Goal: Information Seeking & Learning: Learn about a topic

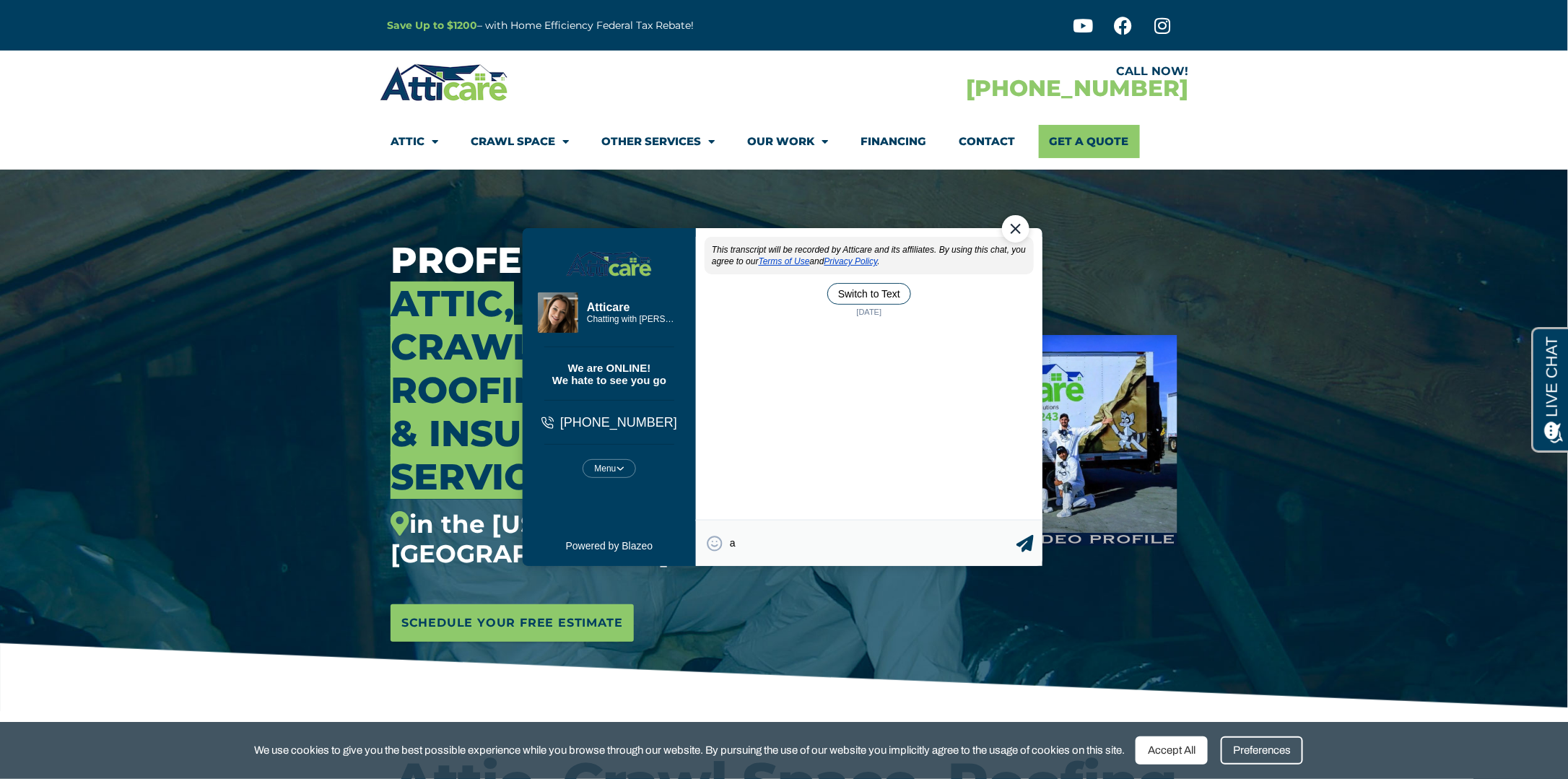
type textarea "a"
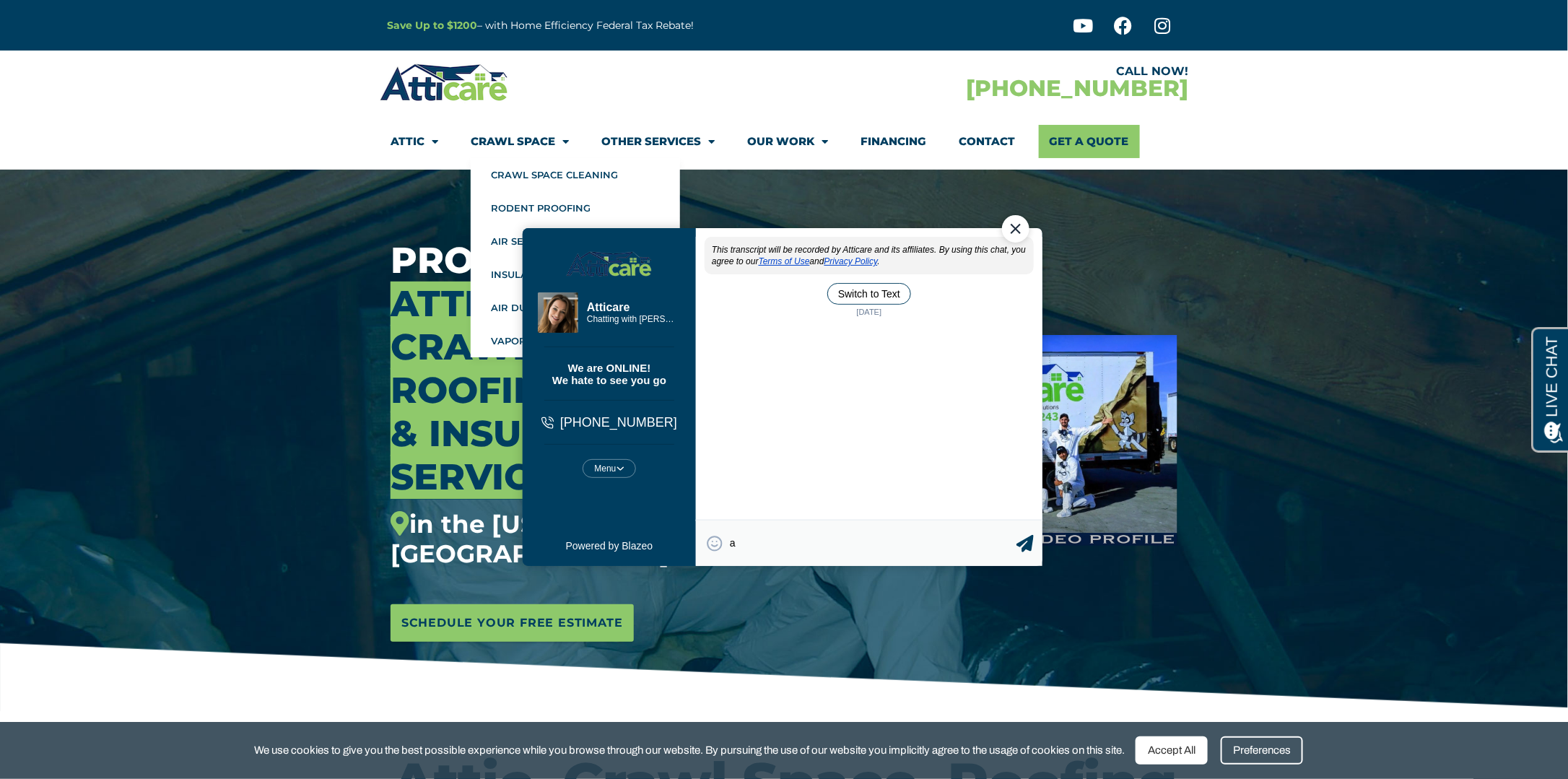
click at [931, 133] on li "Financing" at bounding box center [894, 142] width 98 height 33
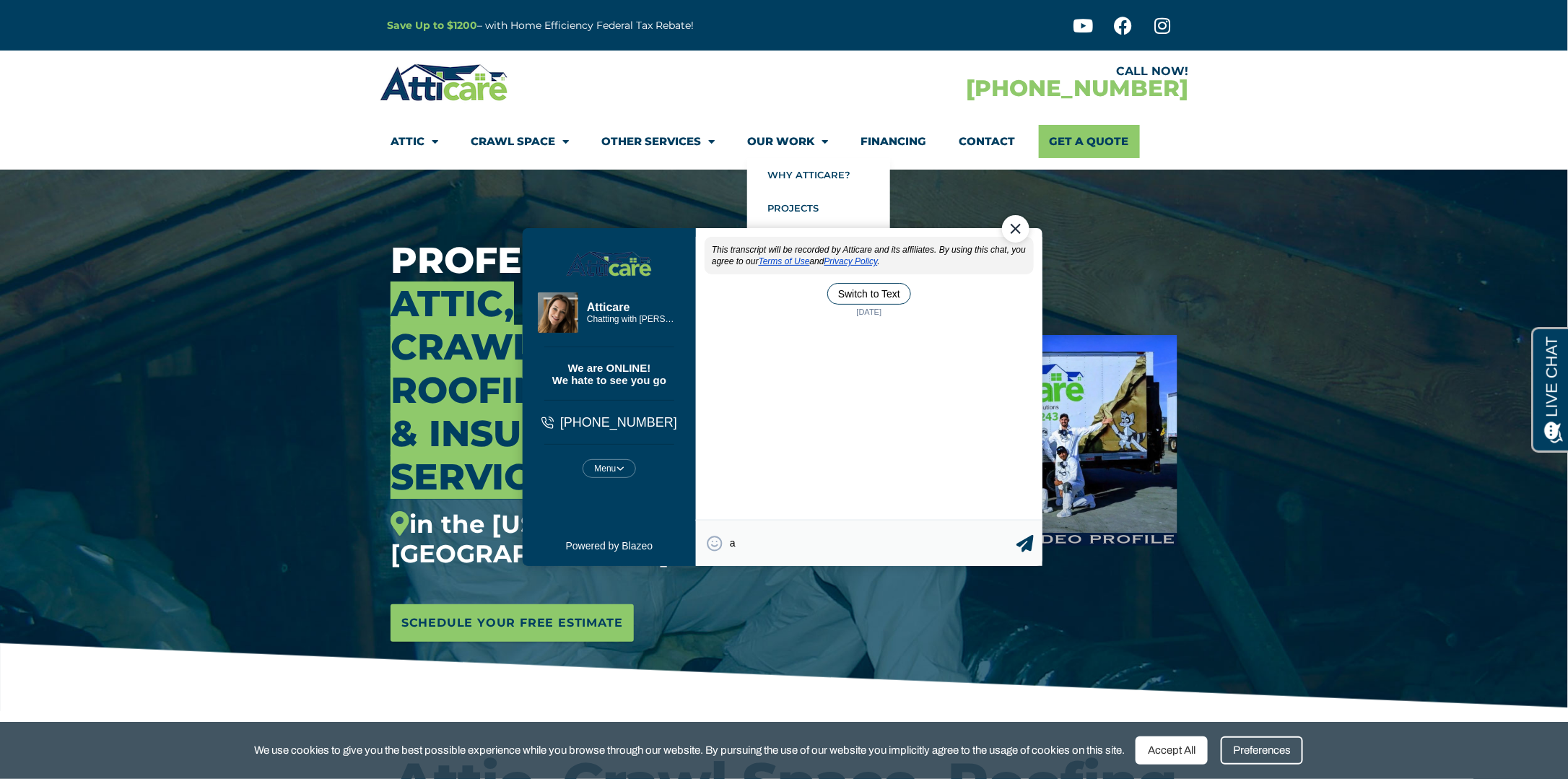
click at [752, 139] on link "Our Work" at bounding box center [787, 142] width 81 height 33
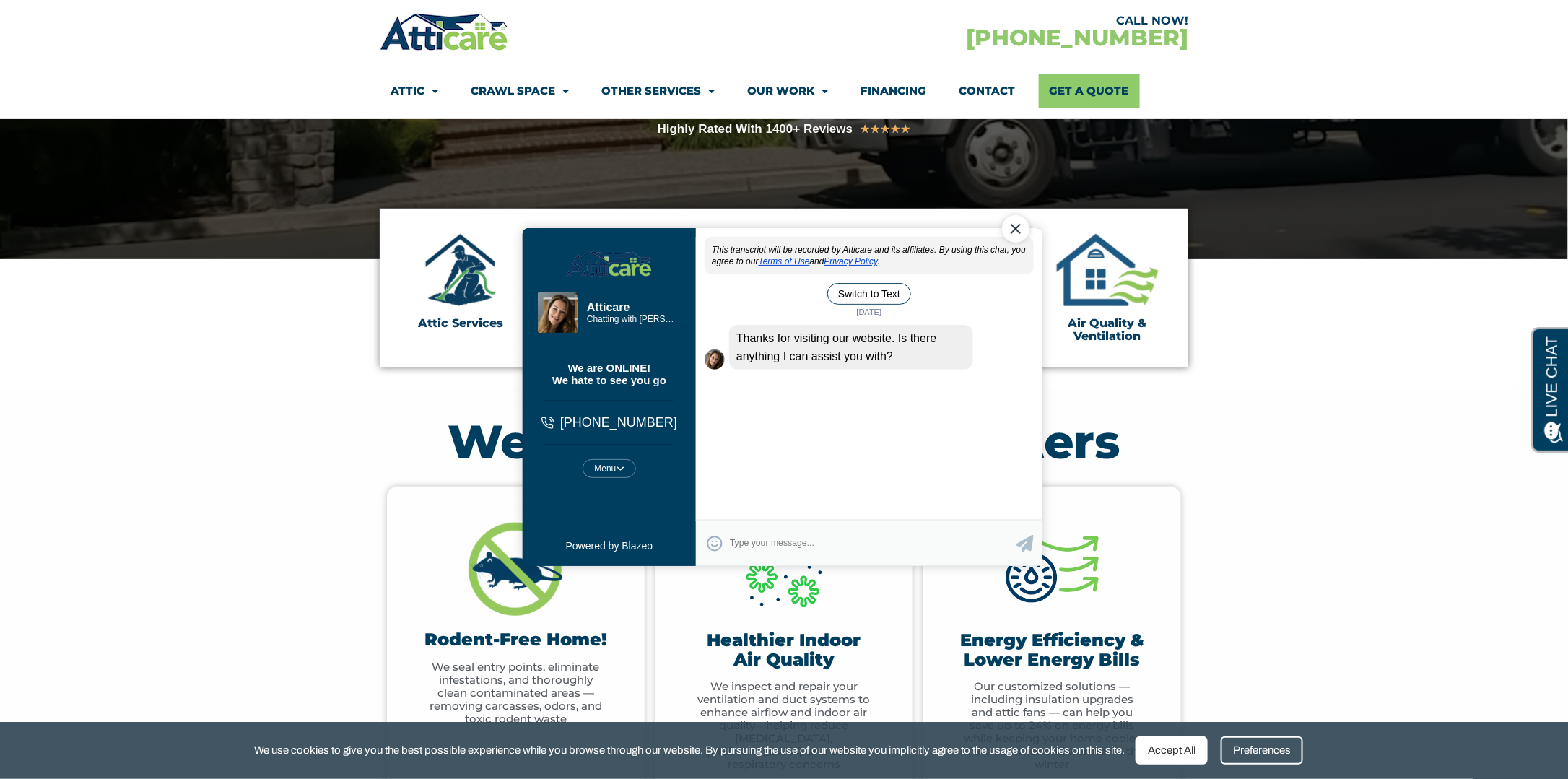
scroll to position [361, 0]
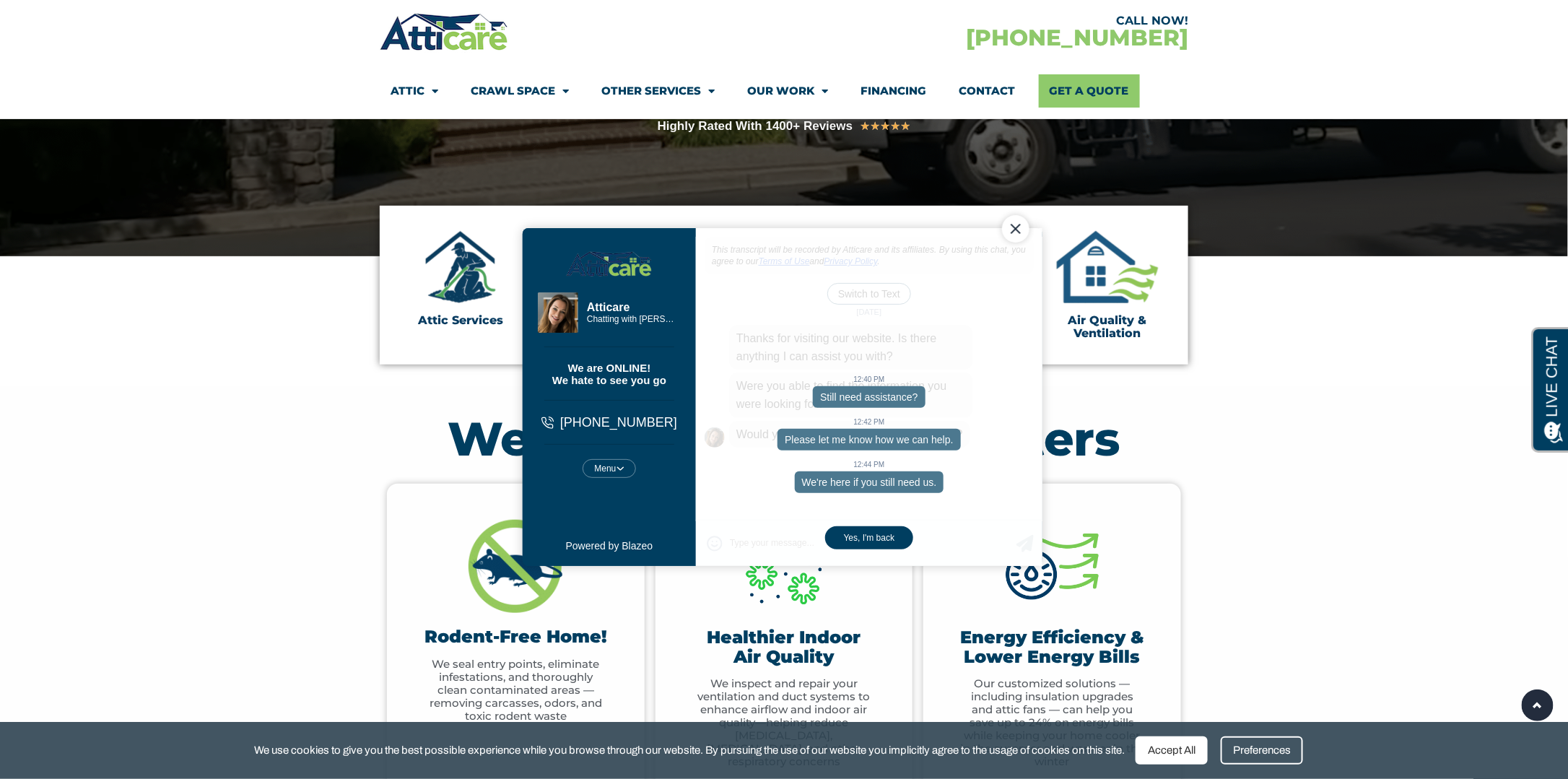
click at [1025, 227] on div "Close Chat" at bounding box center [1015, 228] width 27 height 27
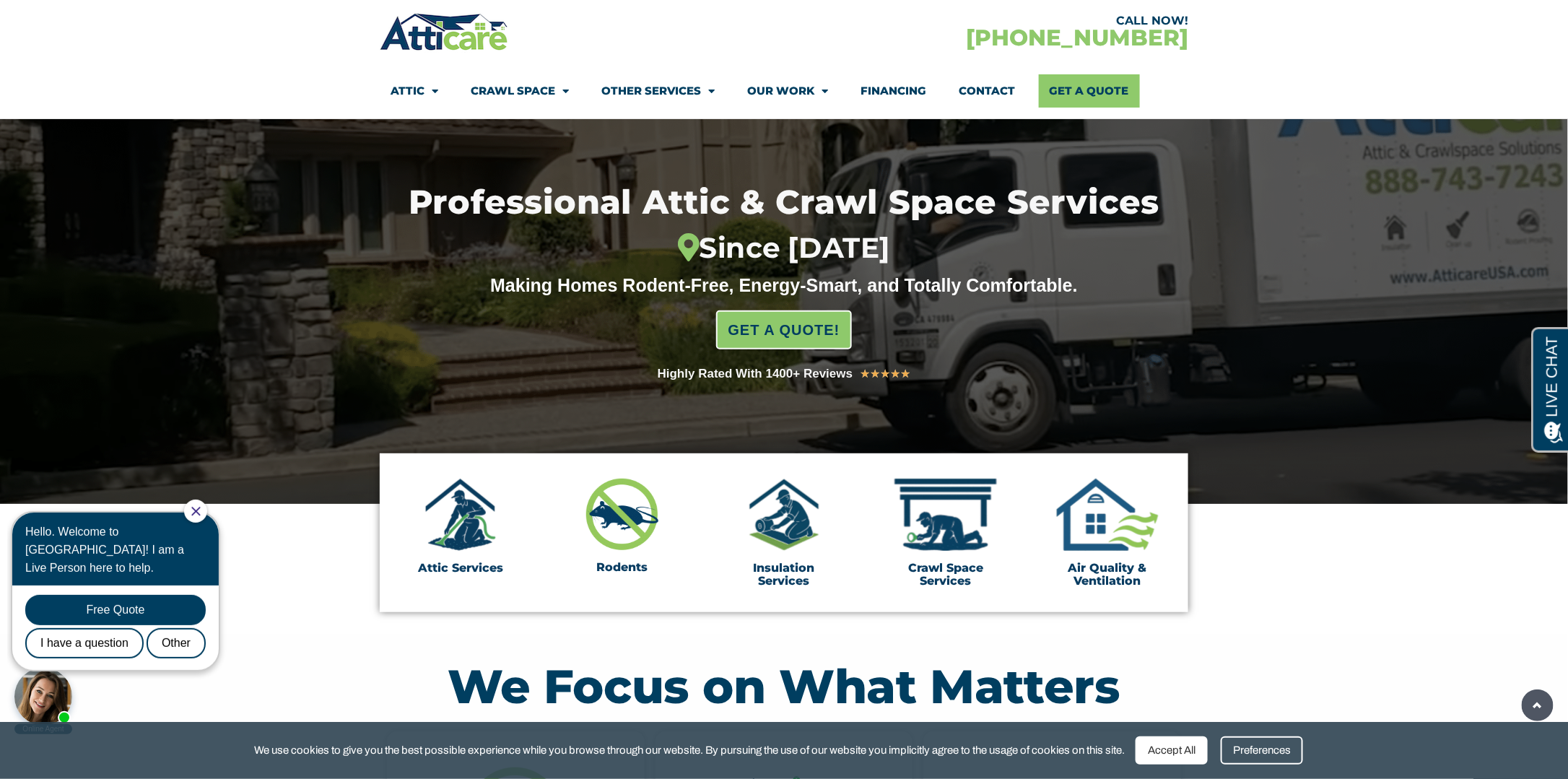
scroll to position [72, 0]
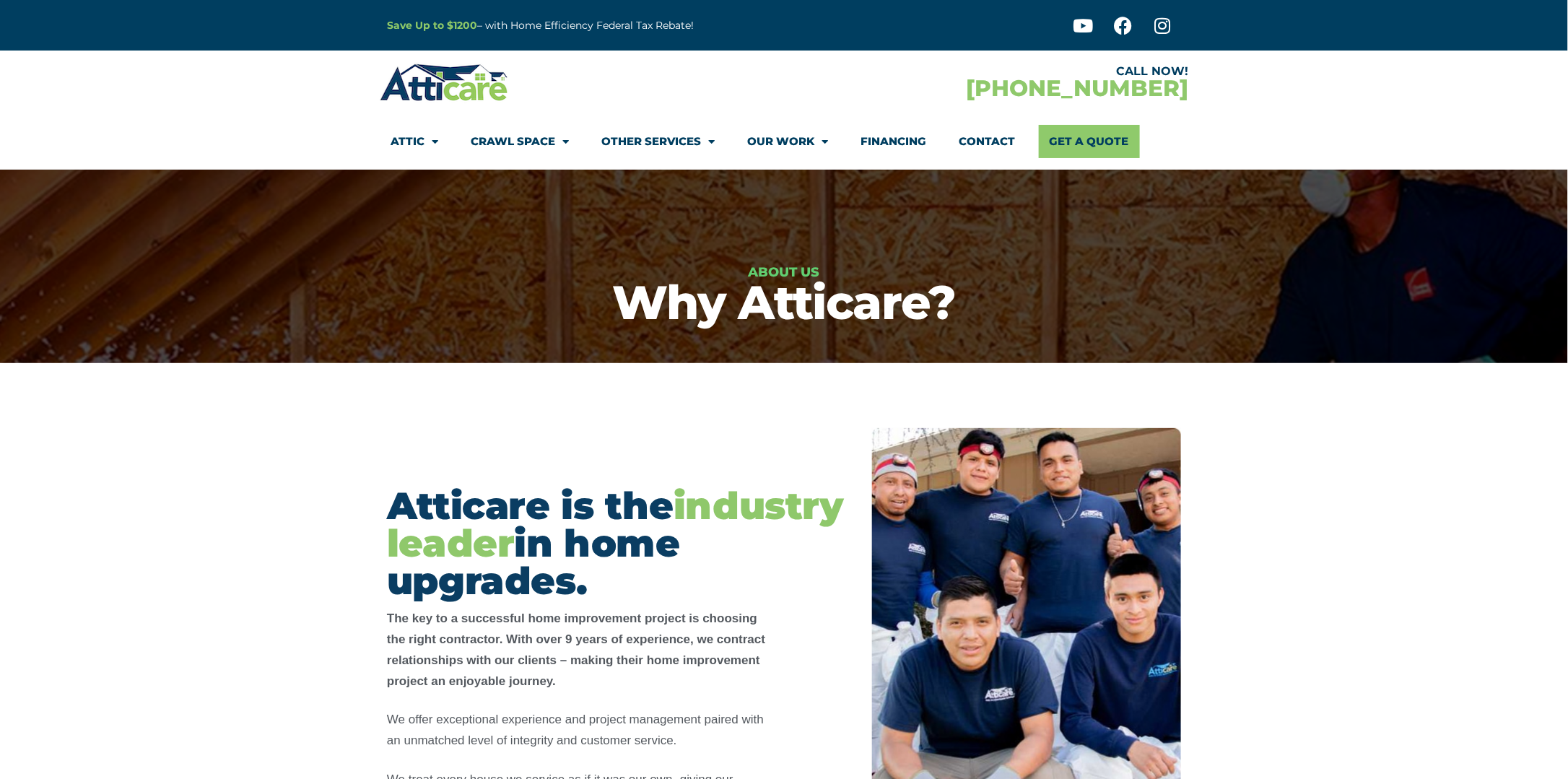
click at [663, 146] on link "Other Services" at bounding box center [658, 142] width 113 height 33
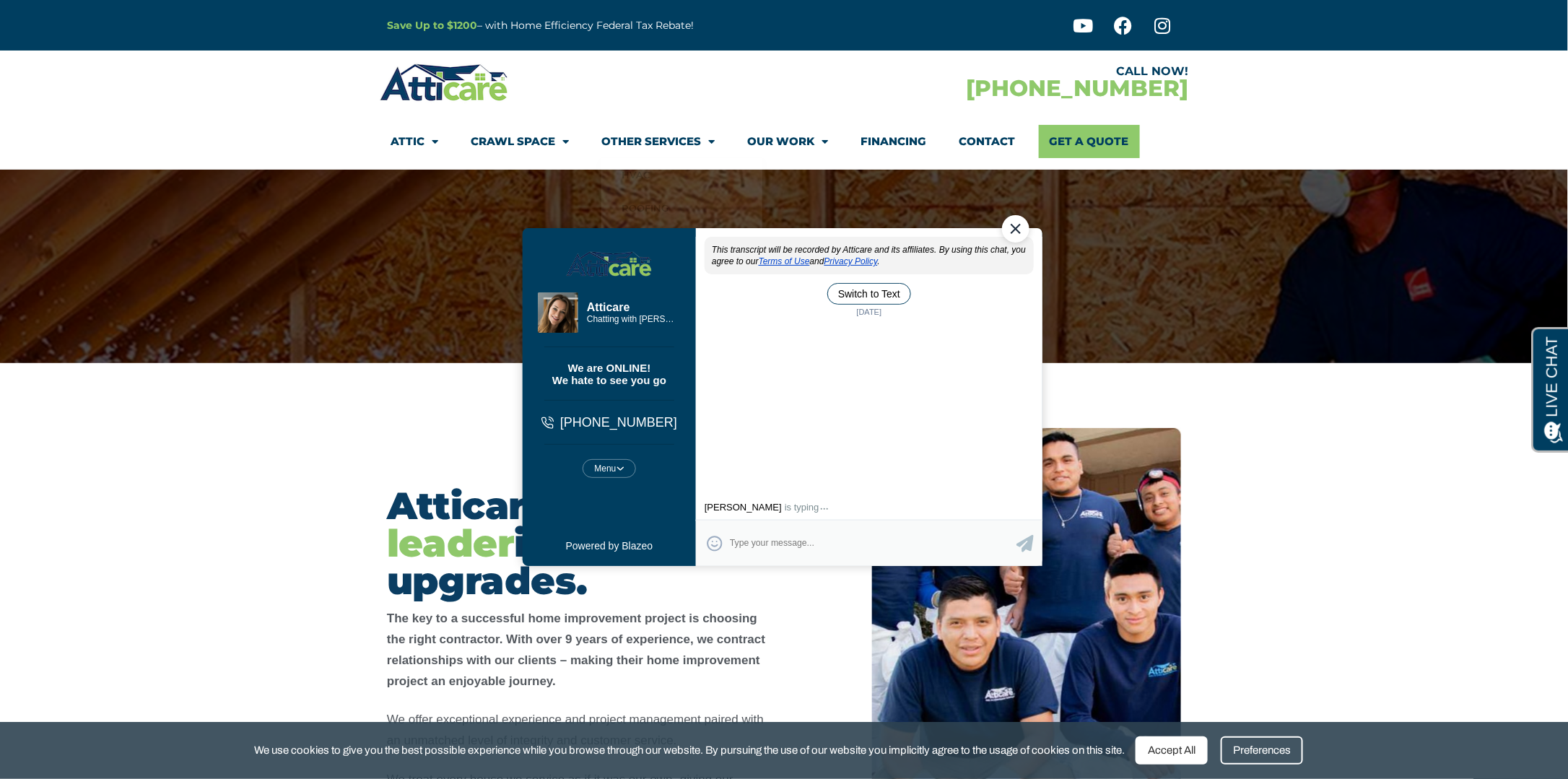
click at [395, 147] on link "Attic" at bounding box center [414, 142] width 47 height 33
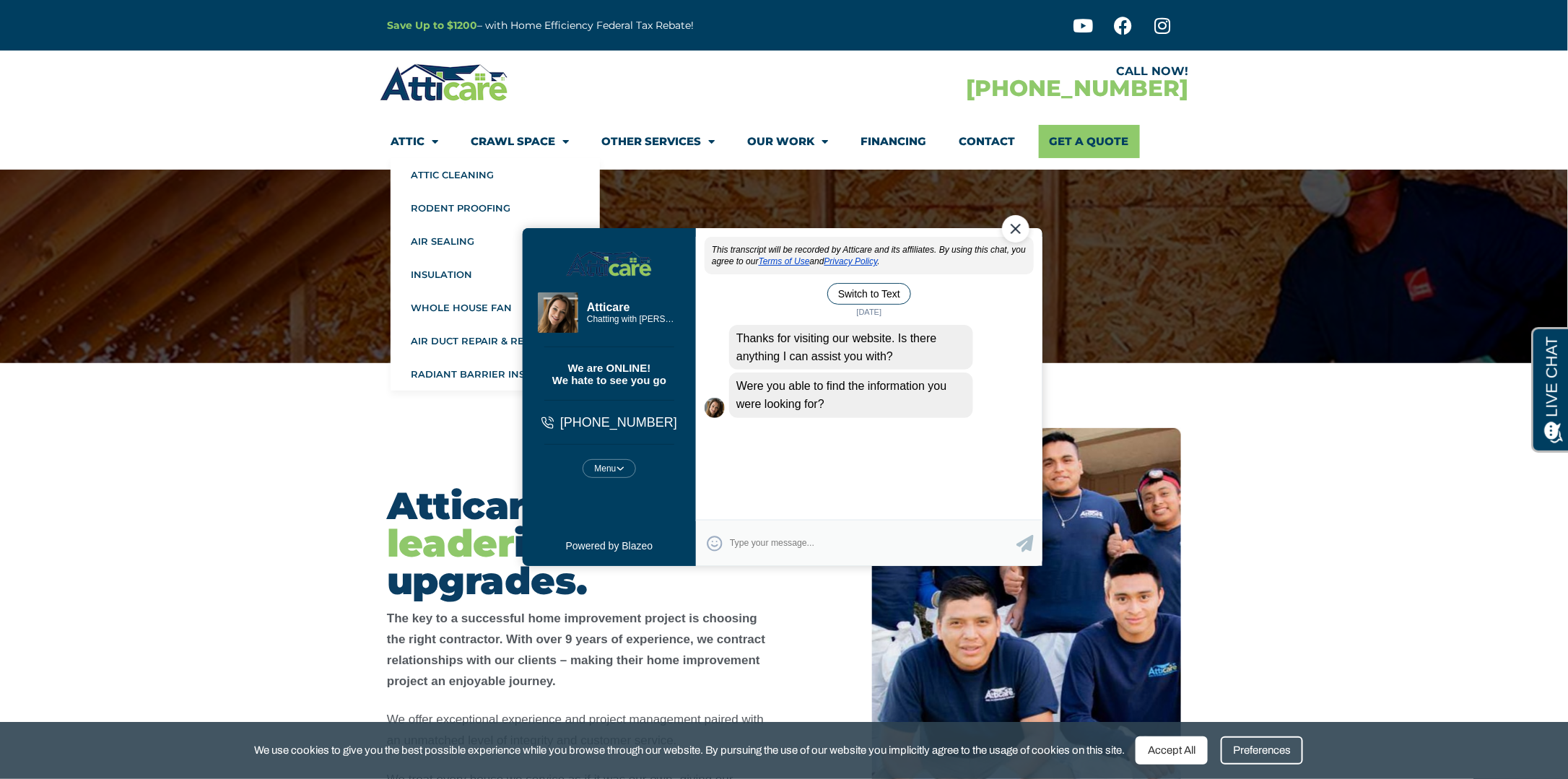
click at [424, 142] on span "Menu" at bounding box center [431, 142] width 14 height 26
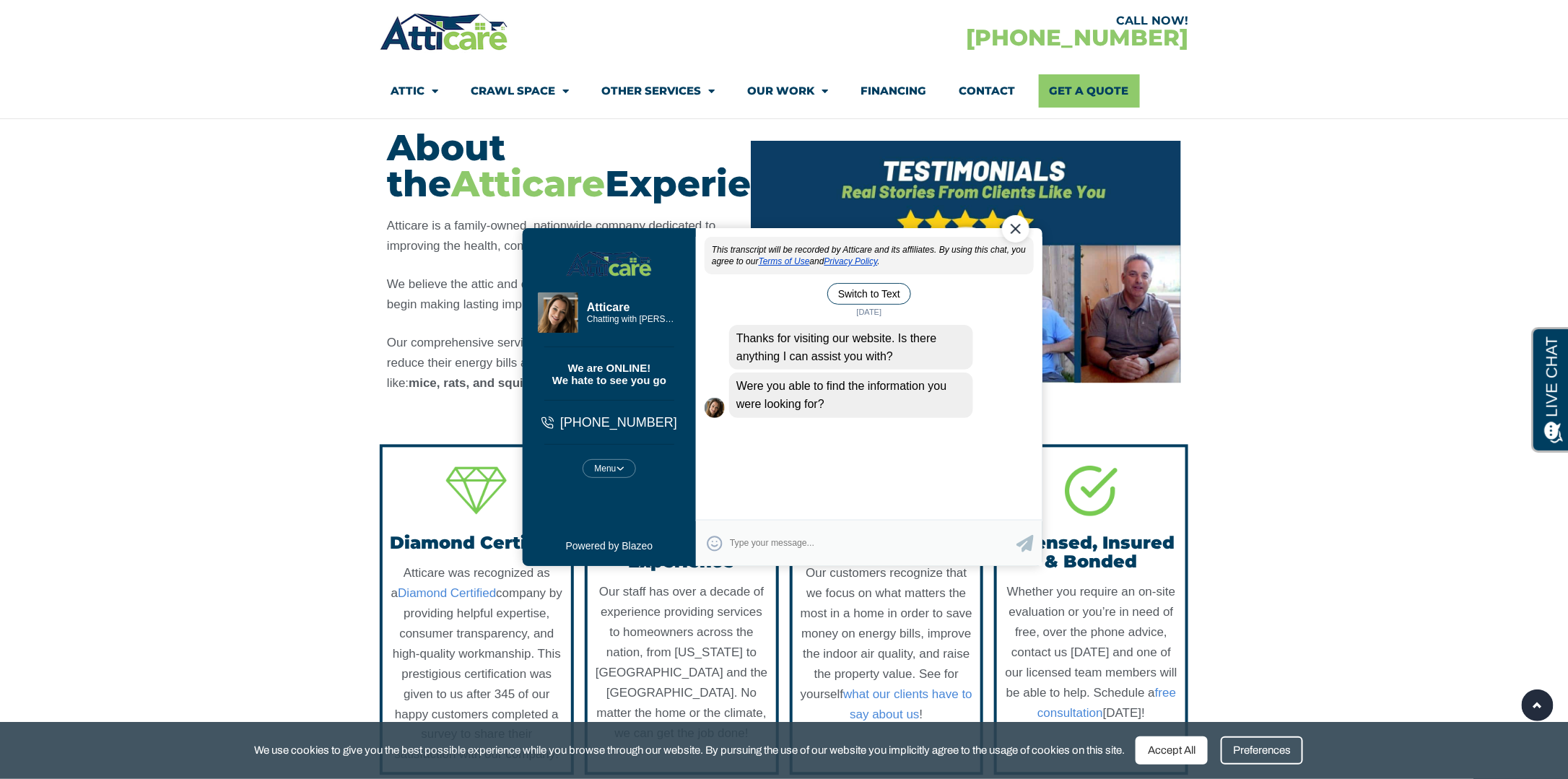
scroll to position [1516, 0]
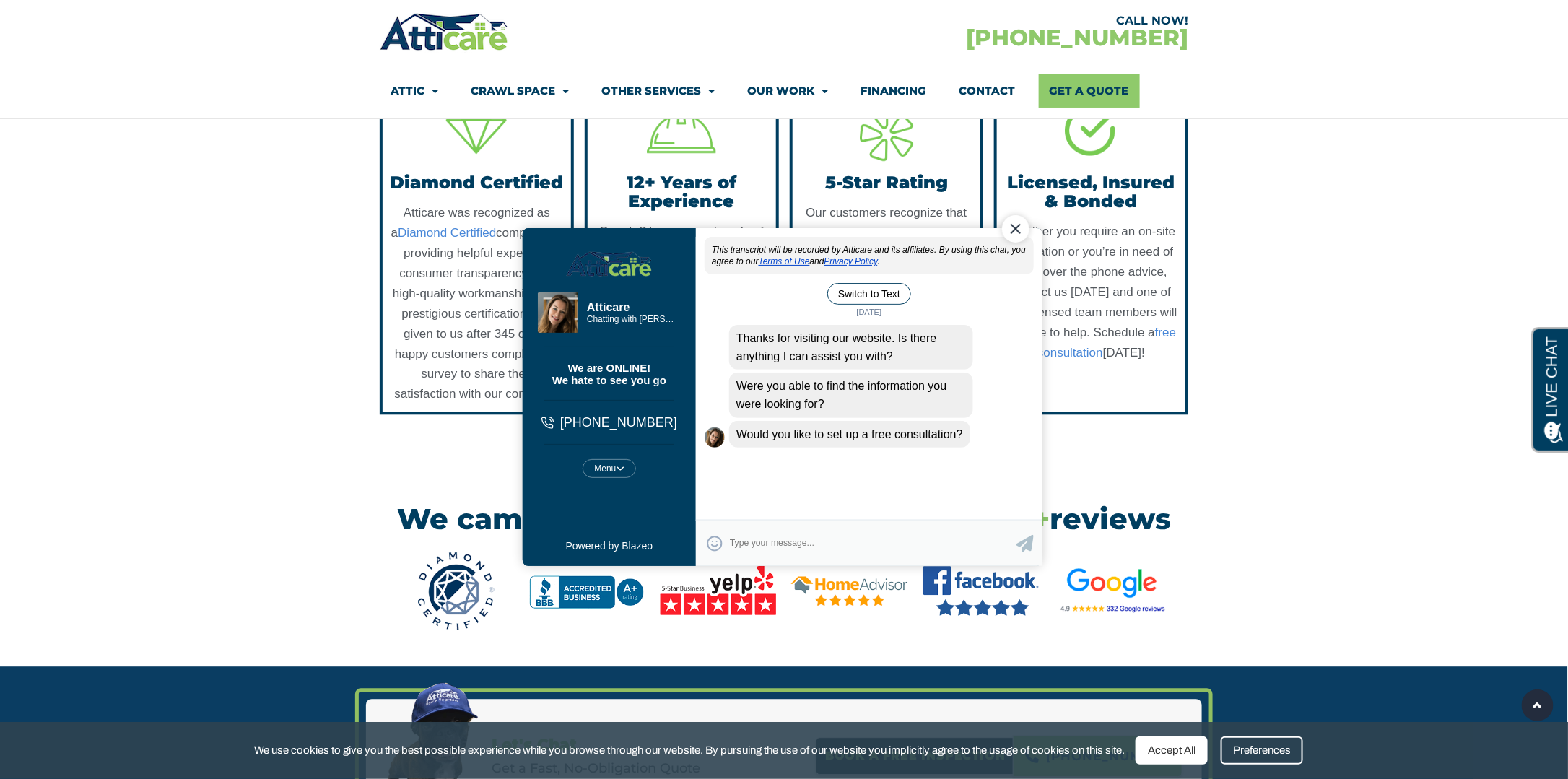
drag, startPoint x: 1016, startPoint y: 235, endPoint x: 1524, endPoint y: 417, distance: 539.6
click at [1016, 235] on div "Close Chat" at bounding box center [1015, 228] width 27 height 27
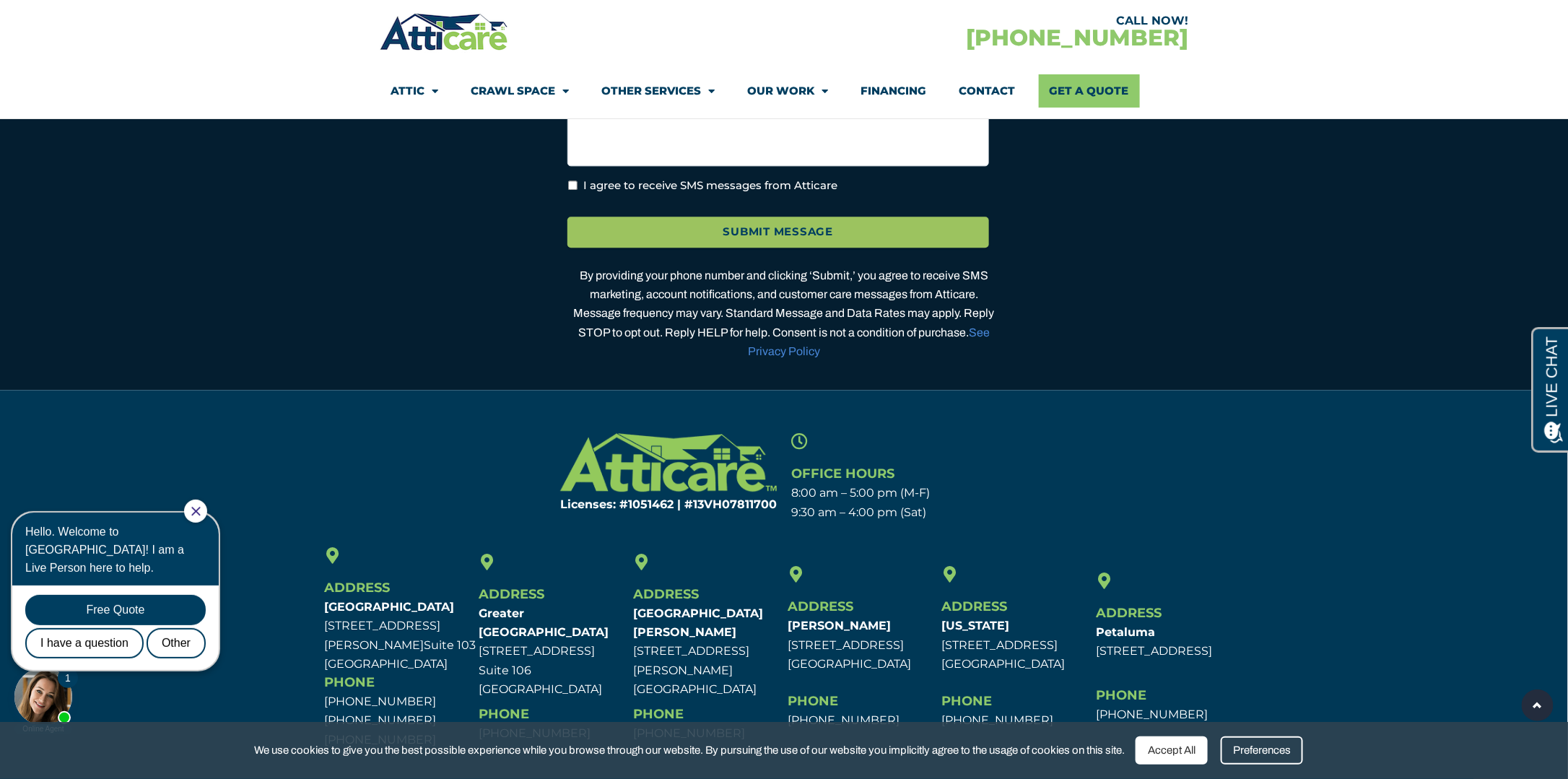
scroll to position [4495, 0]
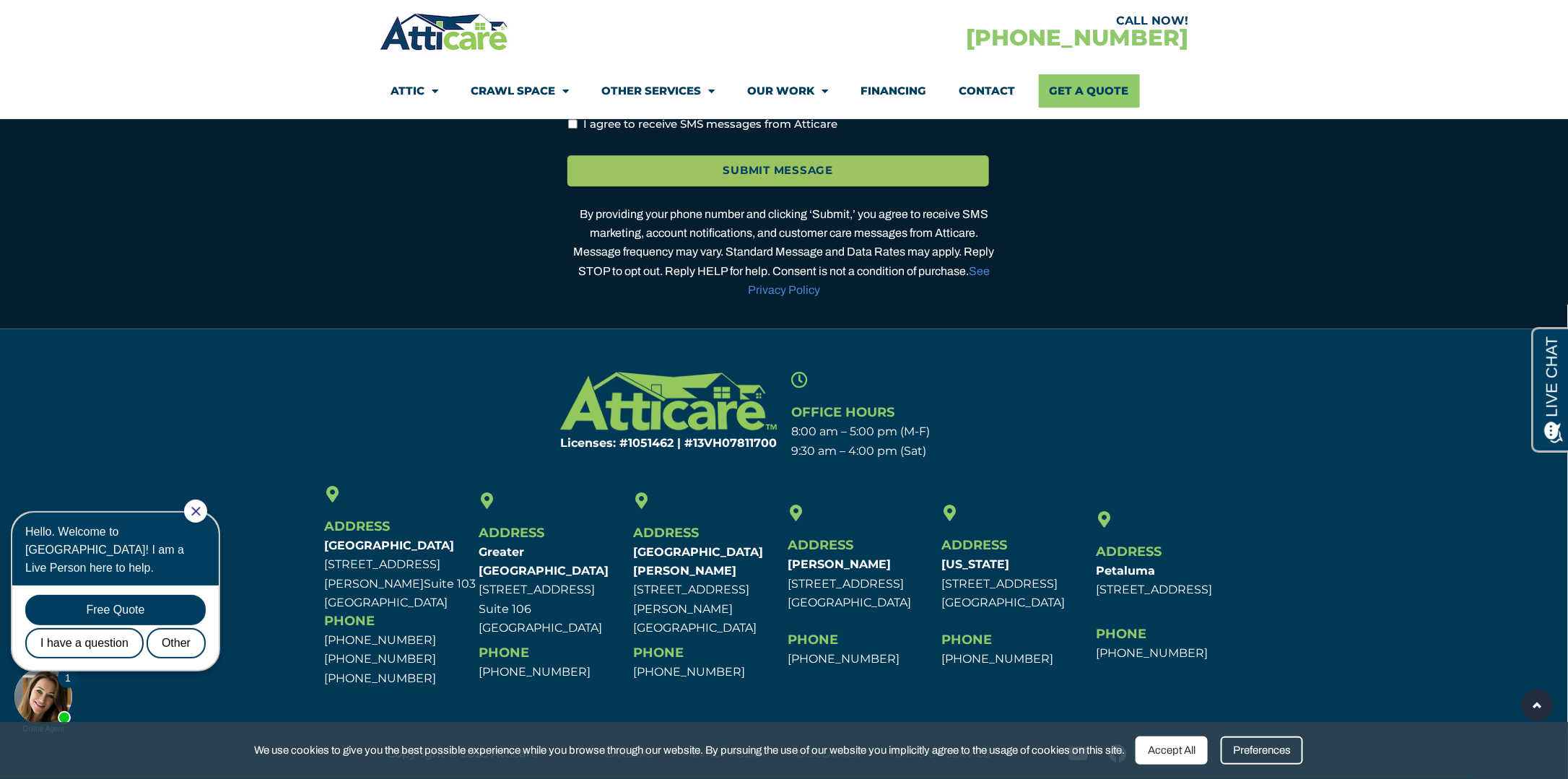
click at [971, 93] on link "Contact" at bounding box center [987, 91] width 57 height 33
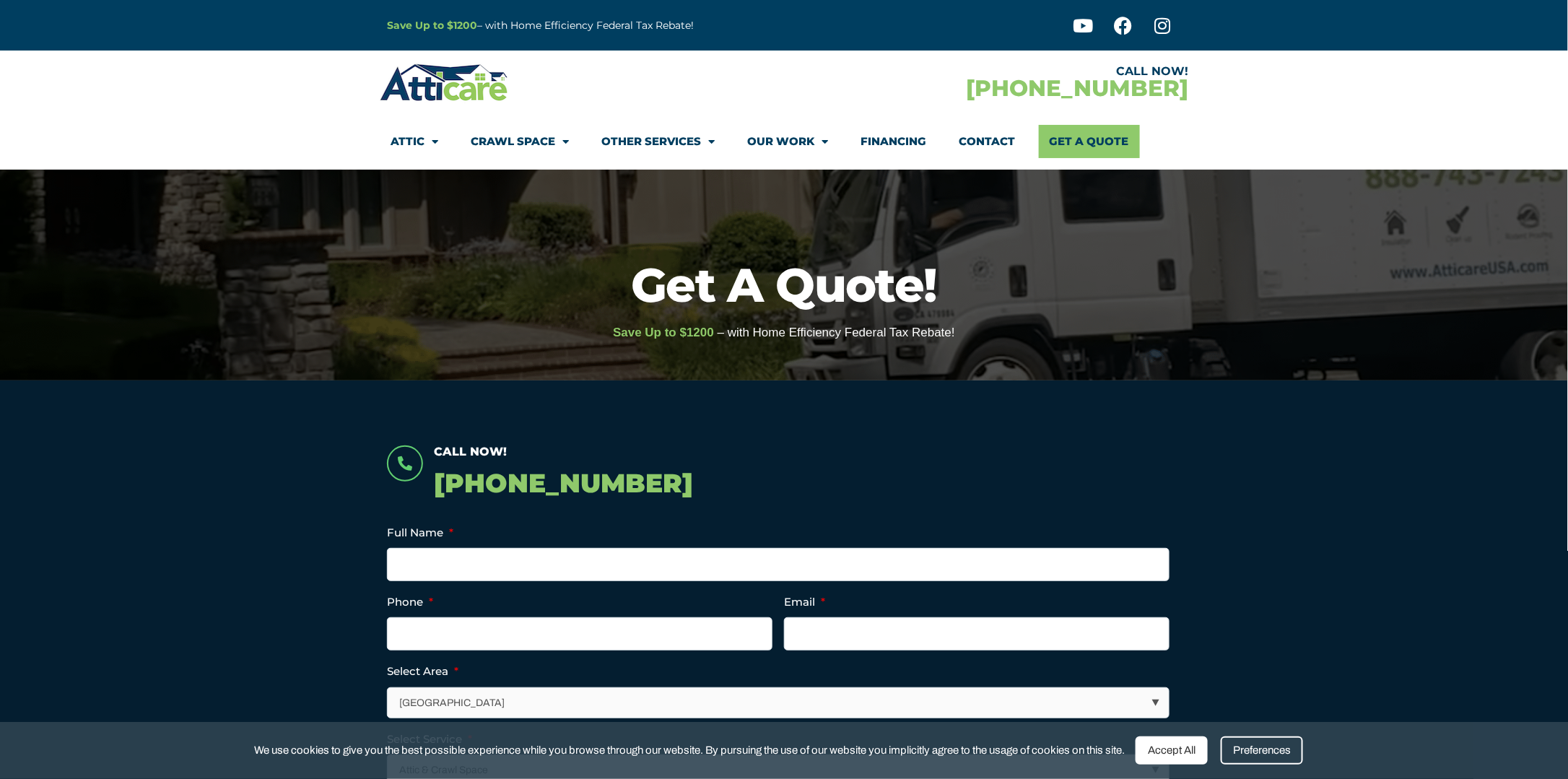
click at [680, 145] on link "Other Services" at bounding box center [658, 142] width 113 height 33
click at [659, 146] on link "Other Services" at bounding box center [658, 142] width 113 height 33
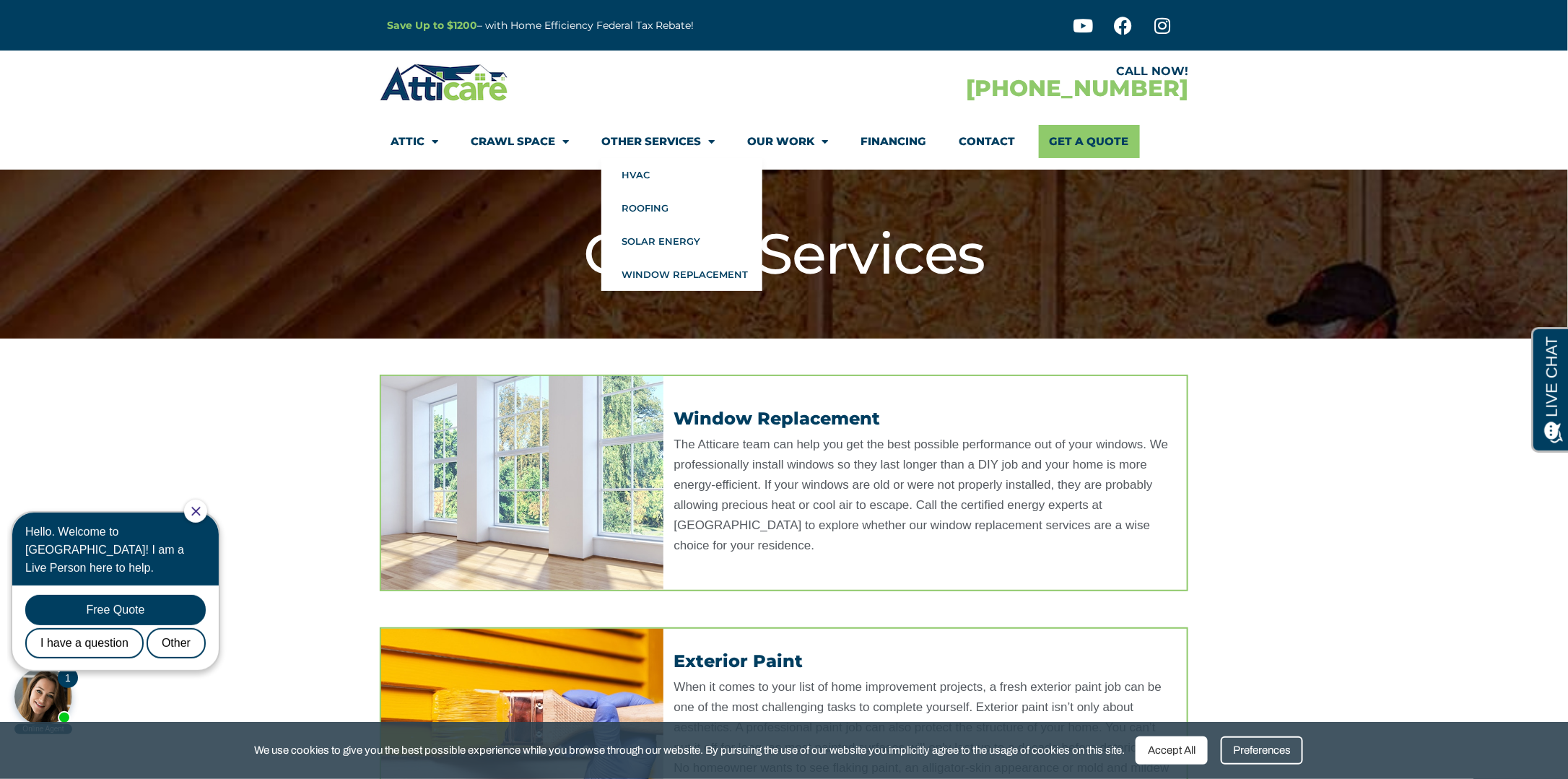
click at [567, 135] on span "Menu" at bounding box center [562, 142] width 14 height 26
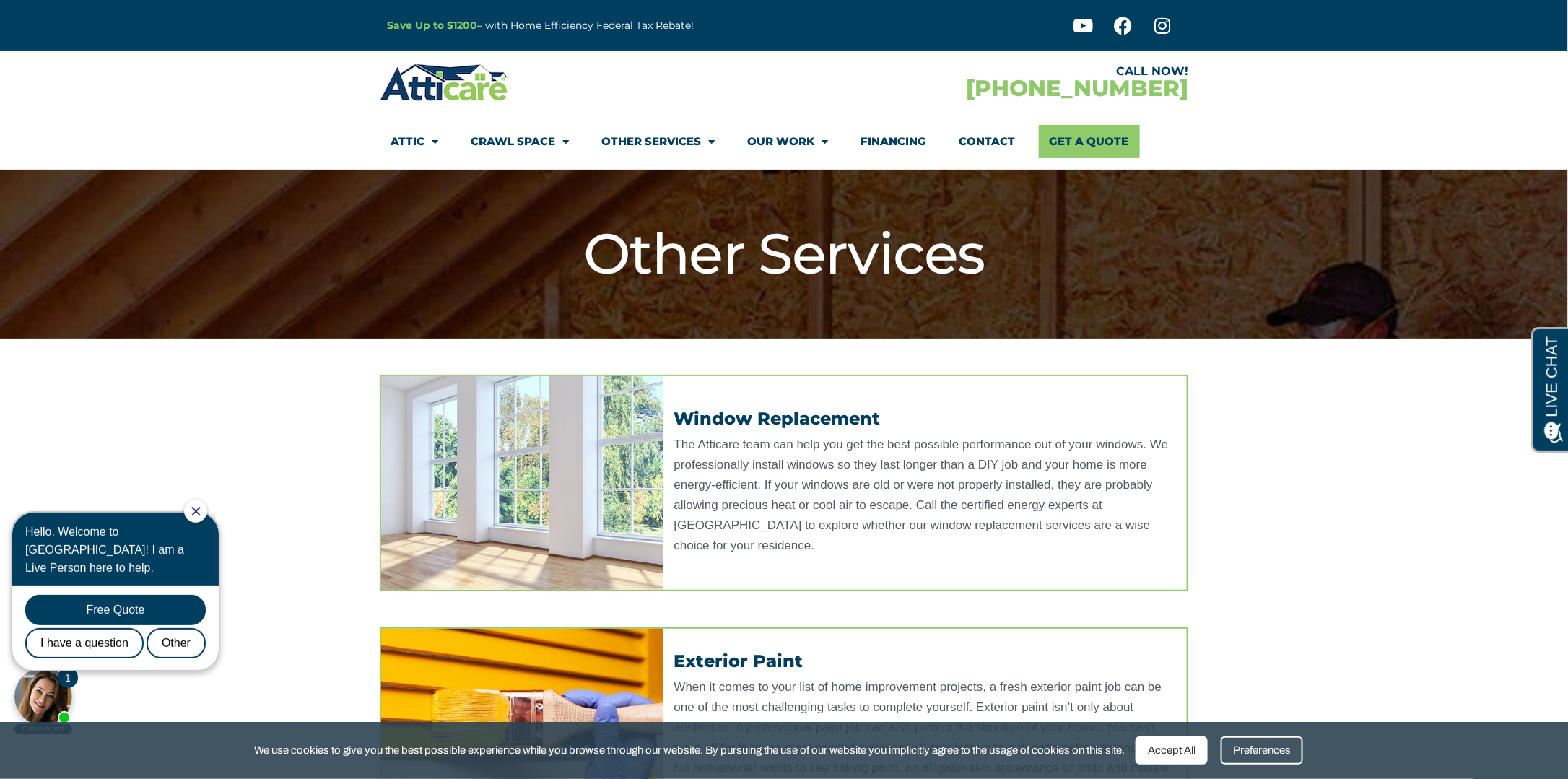
click at [563, 145] on span "Menu" at bounding box center [562, 142] width 14 height 26
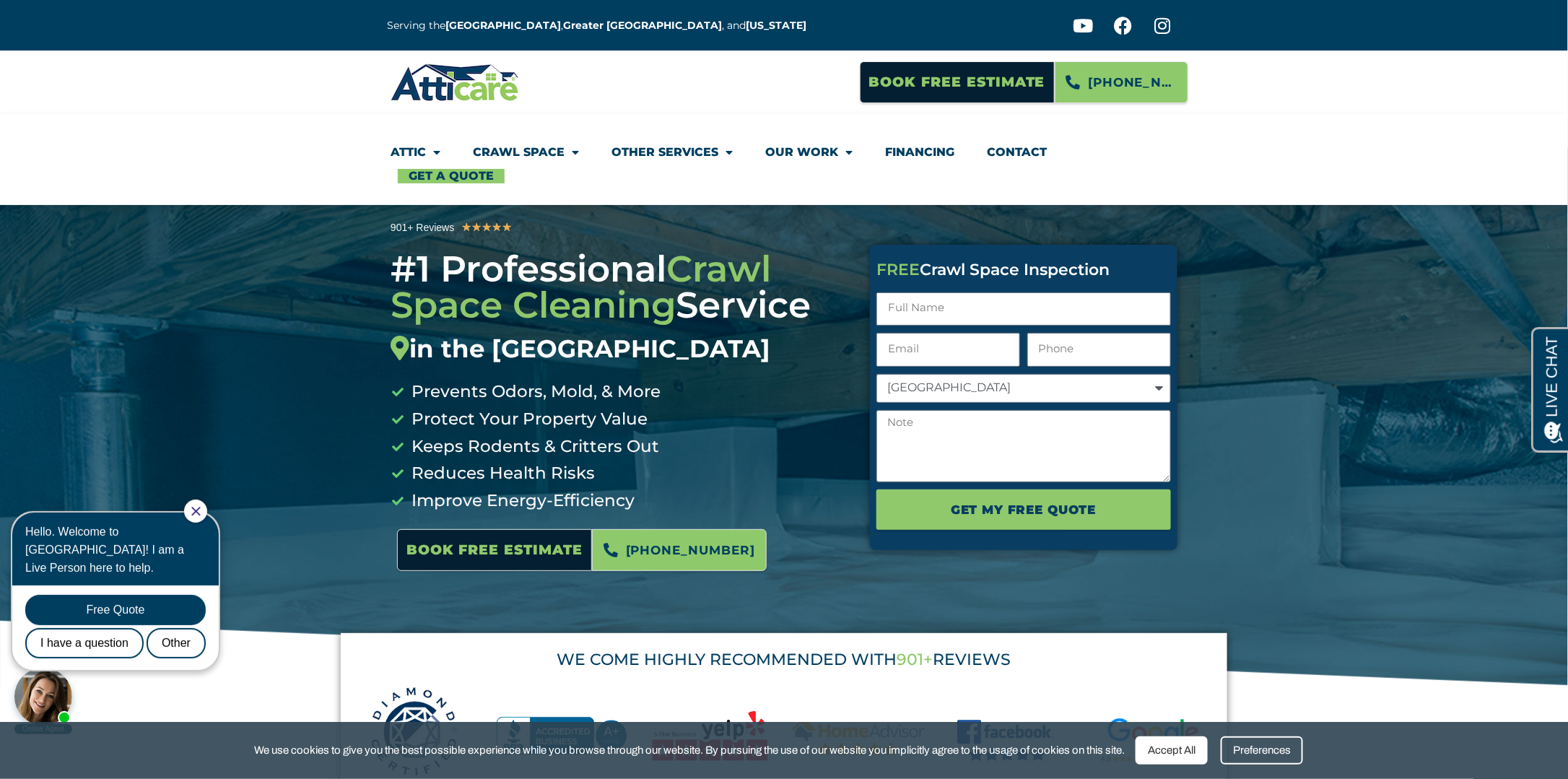
click at [438, 148] on span "Menu" at bounding box center [432, 152] width 14 height 26
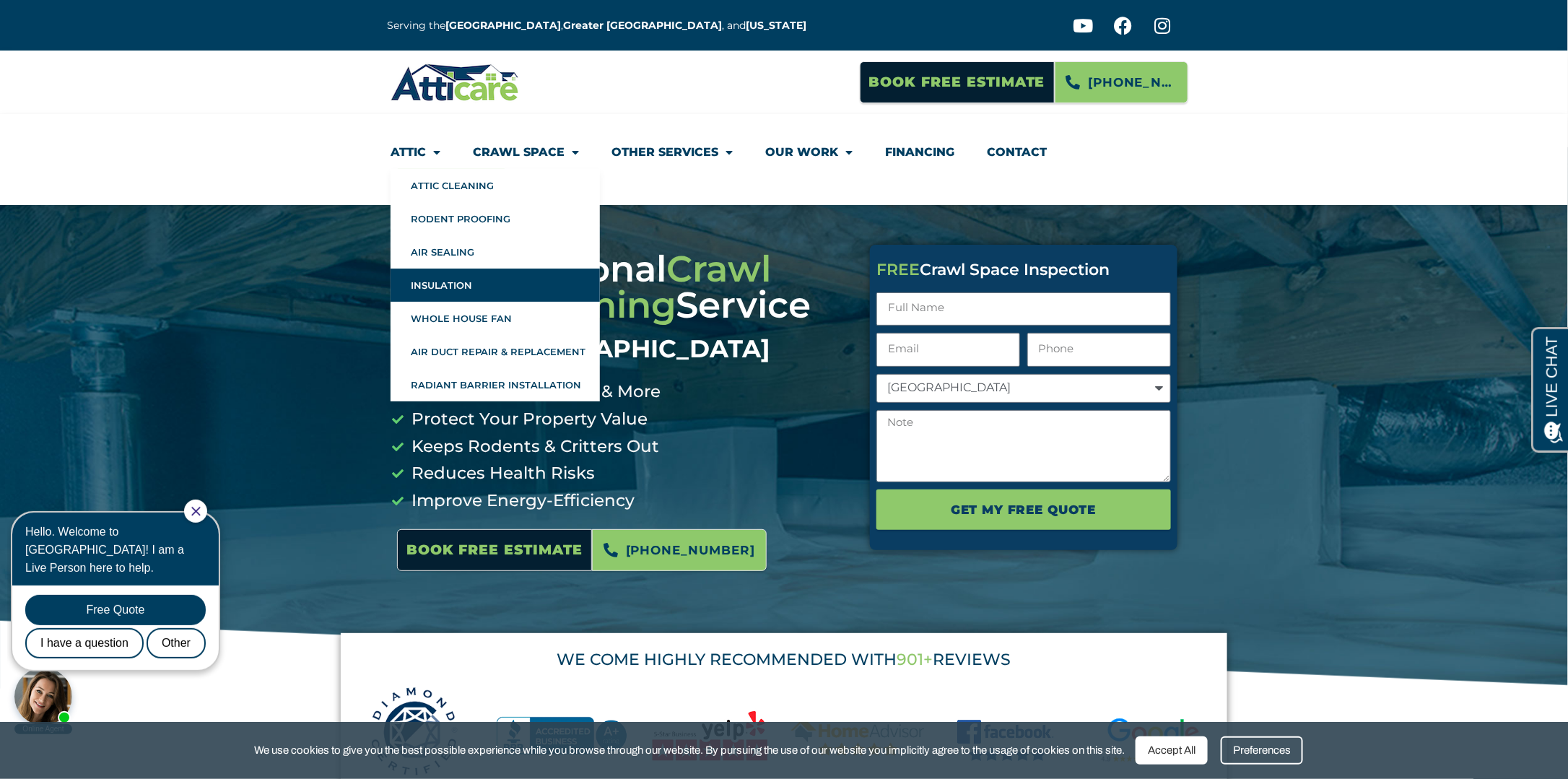
click at [469, 272] on link "Insulation" at bounding box center [495, 285] width 209 height 33
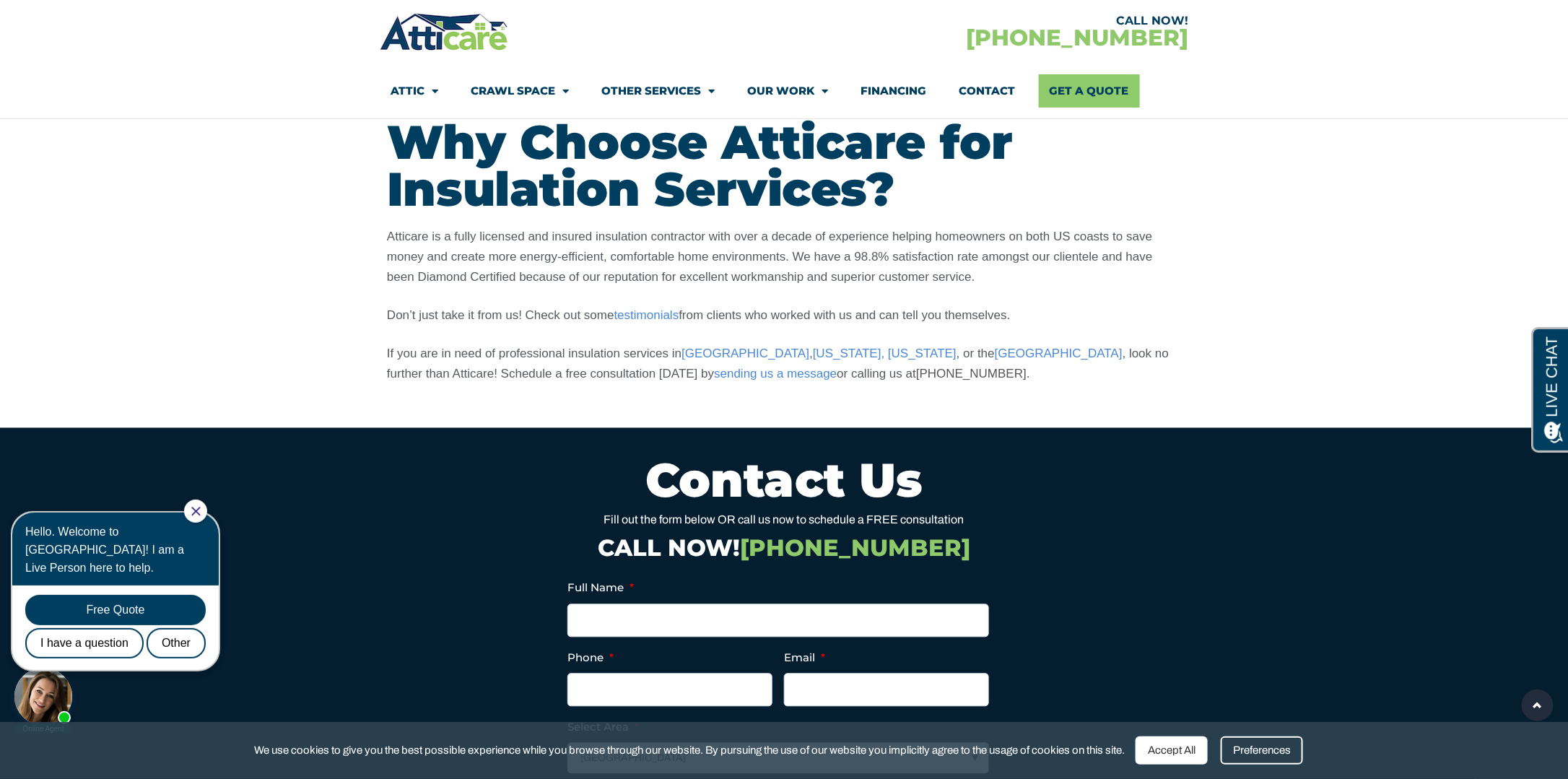
scroll to position [4043, 0]
